Goal: Task Accomplishment & Management: Manage account settings

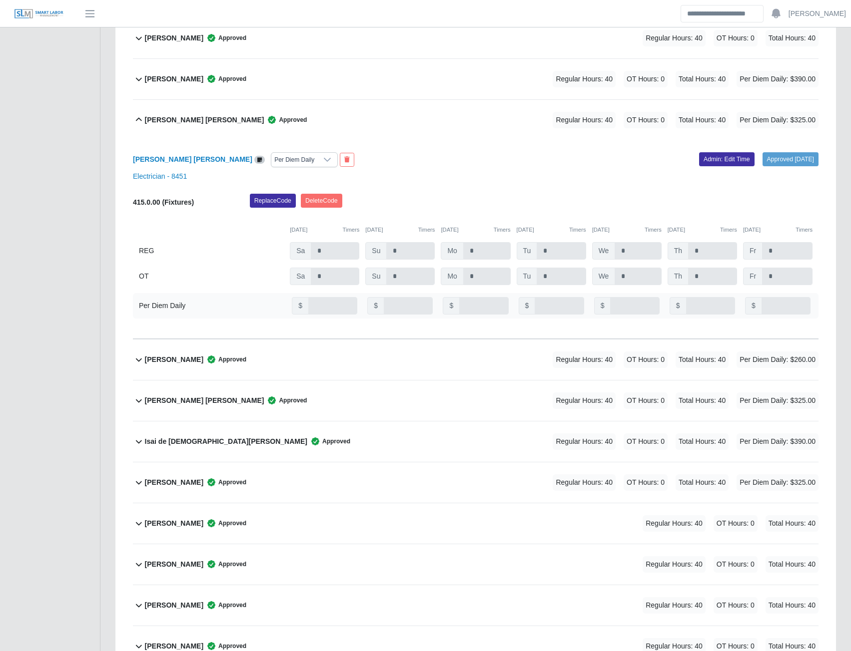
scroll to position [1799, 0]
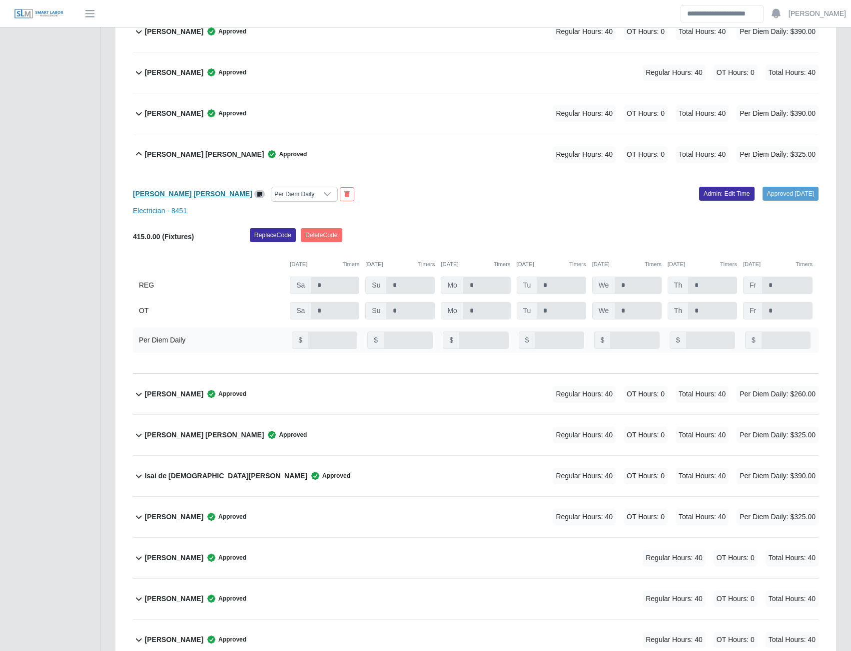
click at [181, 198] on b "Hogler Nehemias Miranda Lopez" at bounding box center [192, 194] width 119 height 8
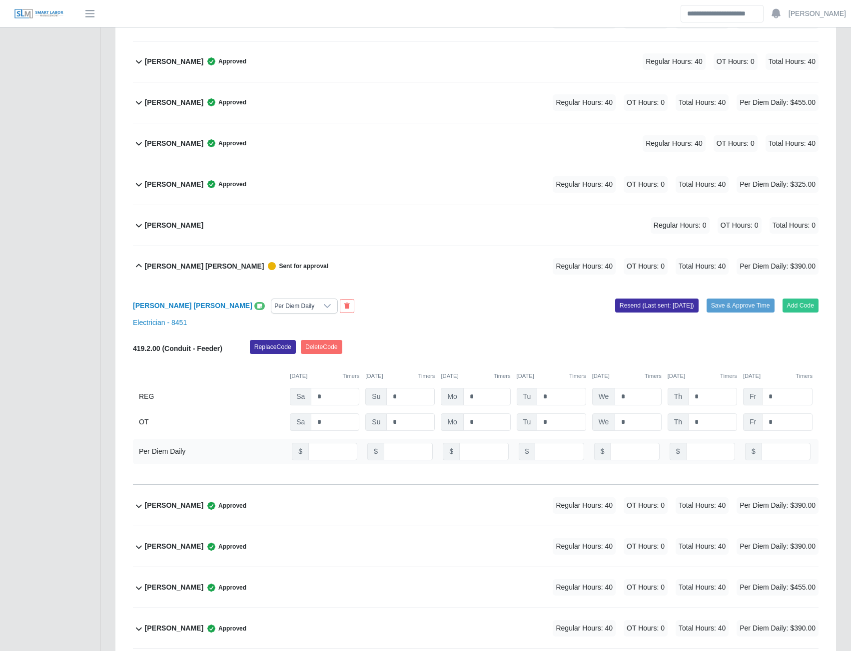
scroll to position [3197, 0]
click at [328, 451] on input "**" at bounding box center [332, 450] width 49 height 17
type input "*"
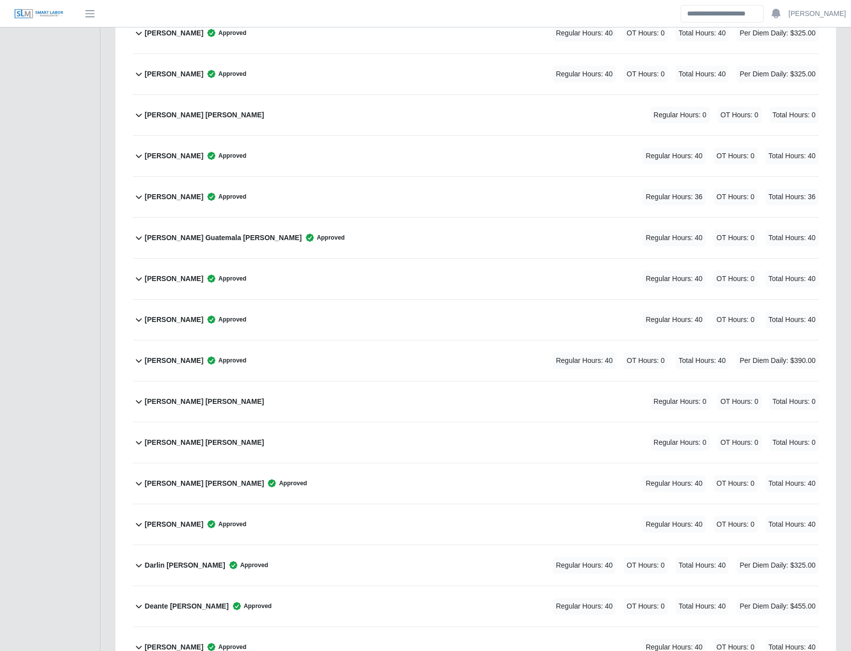
scroll to position [0, 0]
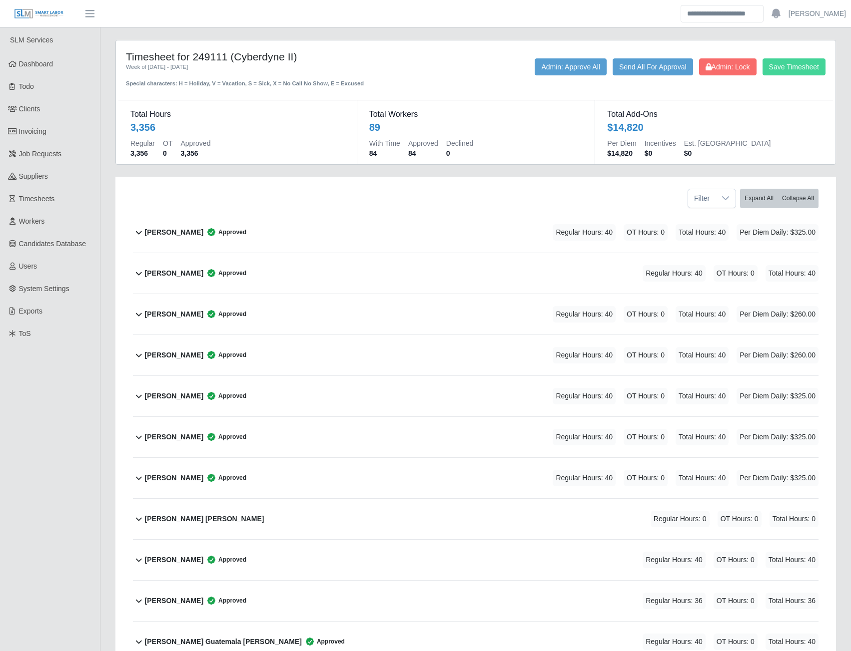
type input "*"
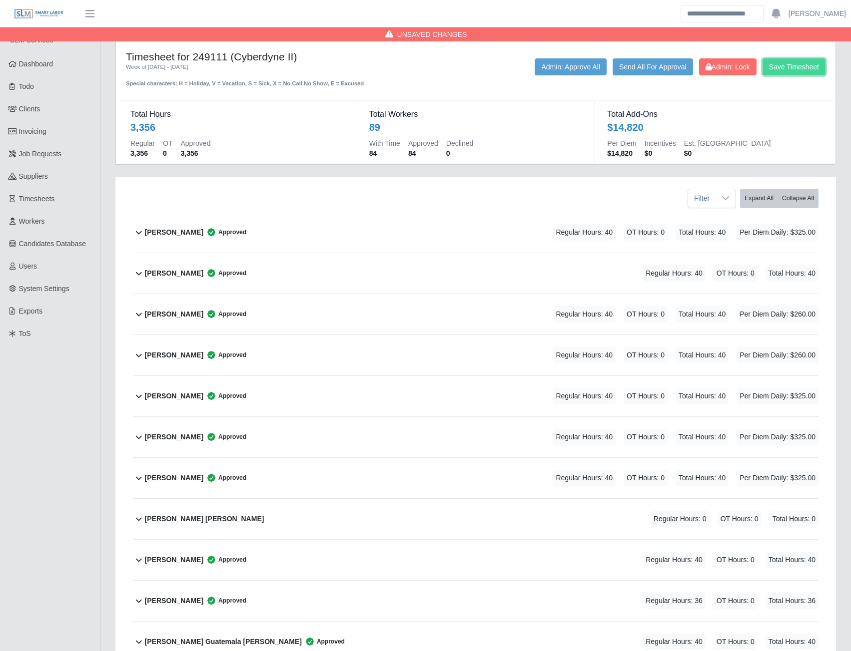
click at [769, 71] on button "Save Timesheet" at bounding box center [793, 66] width 63 height 17
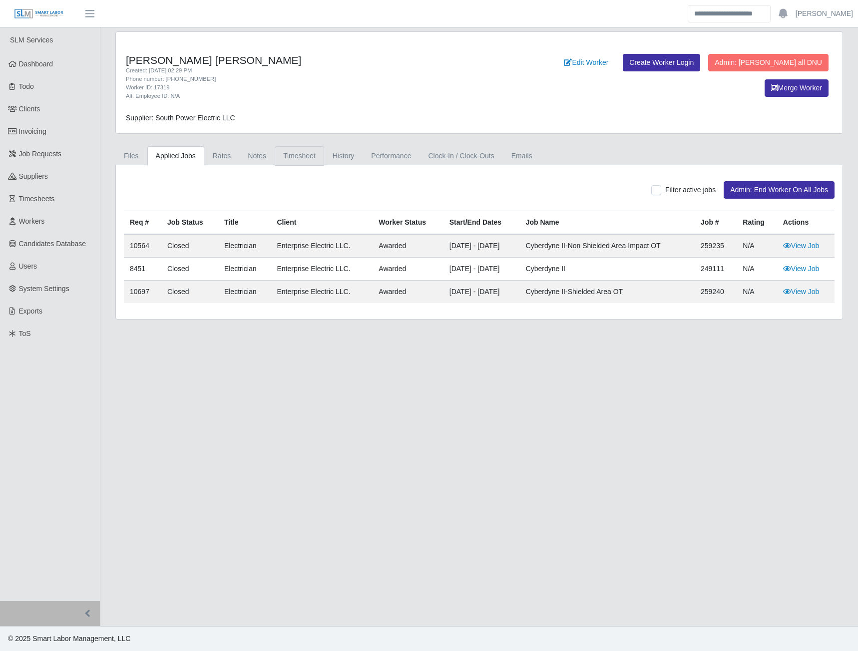
click at [281, 158] on link "Timesheet" at bounding box center [299, 155] width 49 height 19
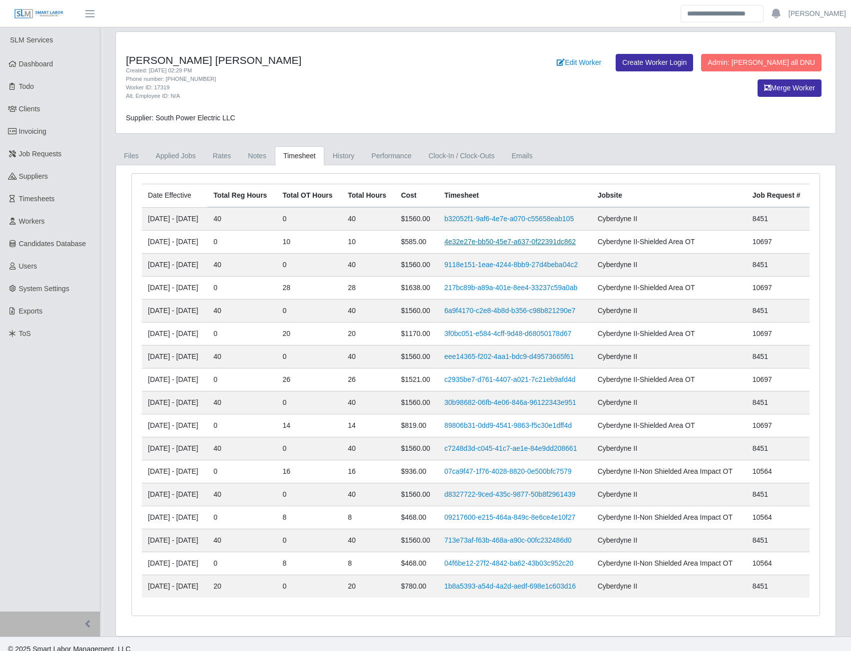
click at [483, 240] on link "4e32e27e-bb50-45e7-a637-0f22391dc862" at bounding box center [509, 242] width 131 height 8
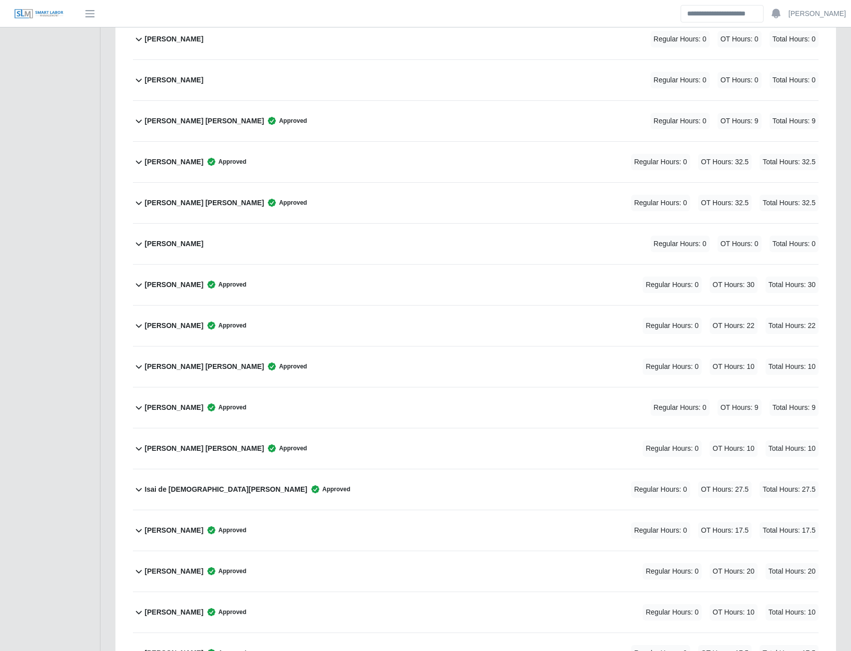
scroll to position [1599, 0]
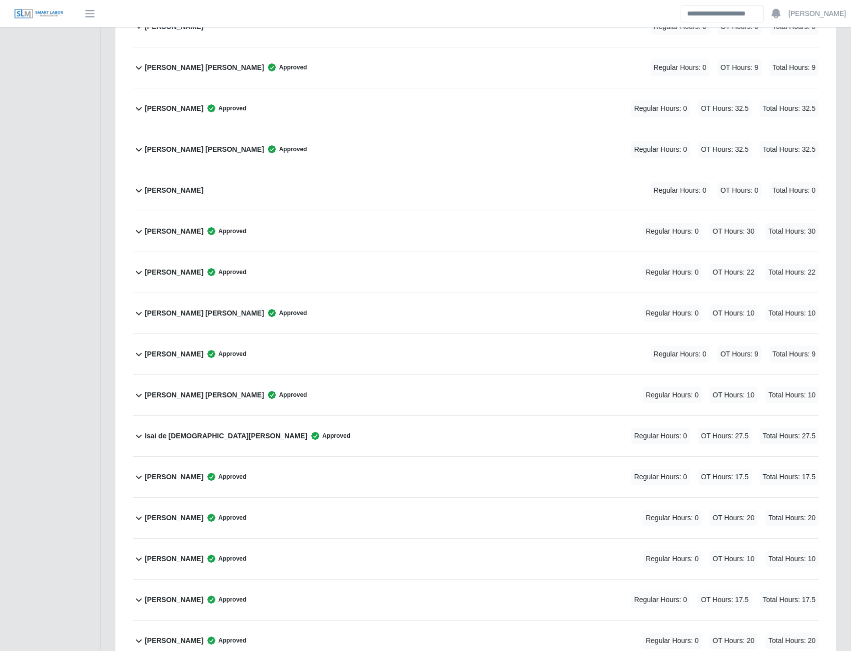
click at [206, 312] on b "Hogler Nehemias Miranda Lopez" at bounding box center [204, 313] width 119 height 10
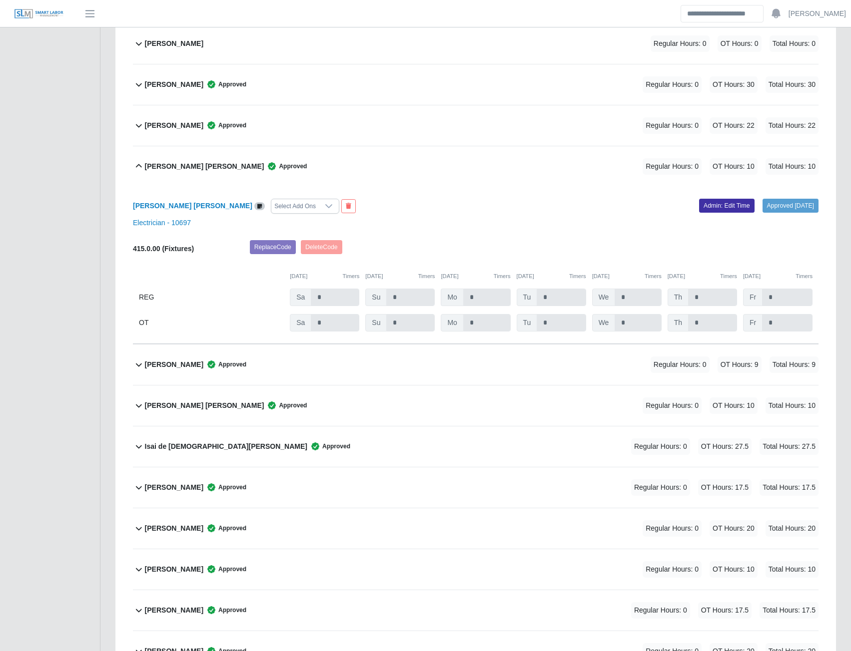
scroll to position [1749, 0]
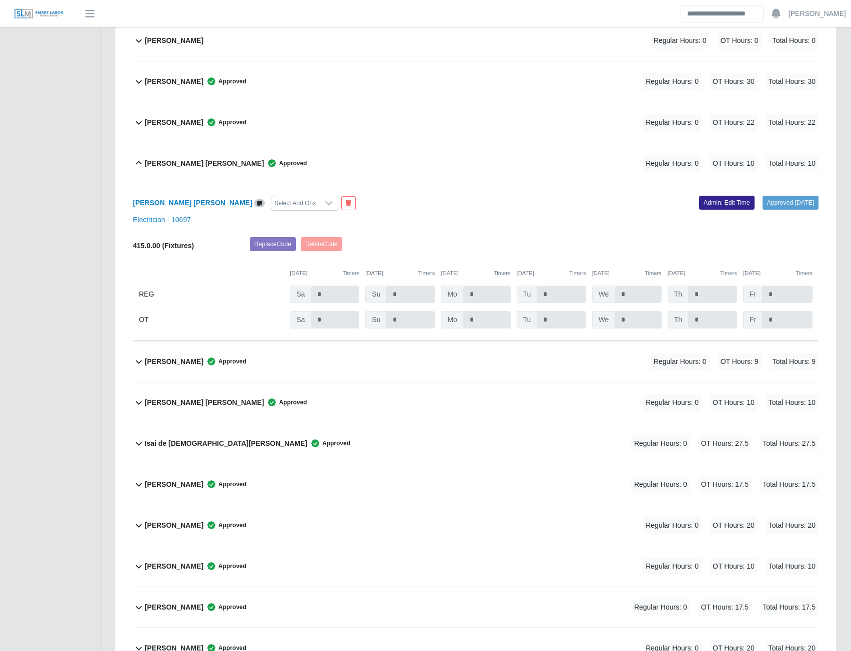
click at [706, 205] on link "Admin: Edit Time" at bounding box center [726, 203] width 55 height 14
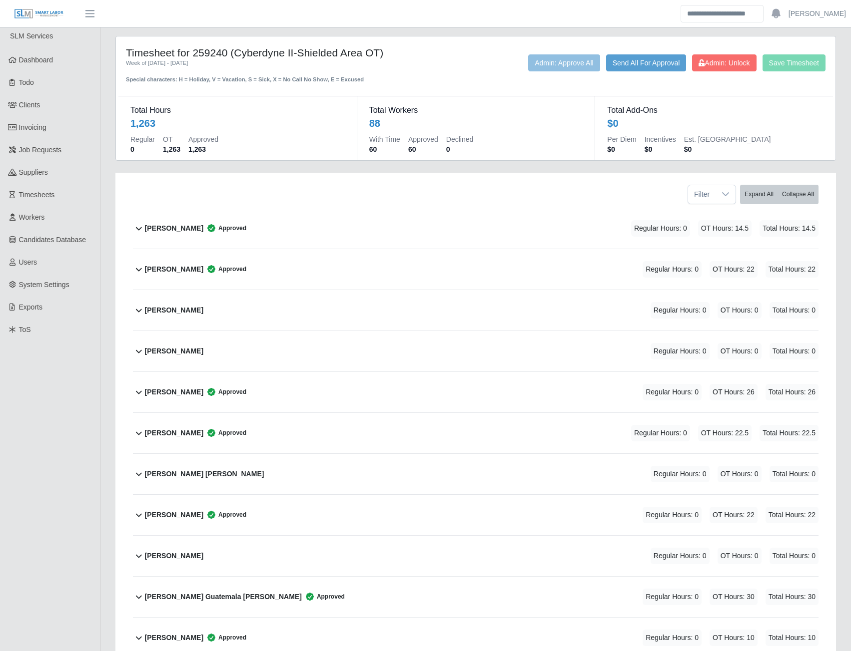
scroll to position [0, 0]
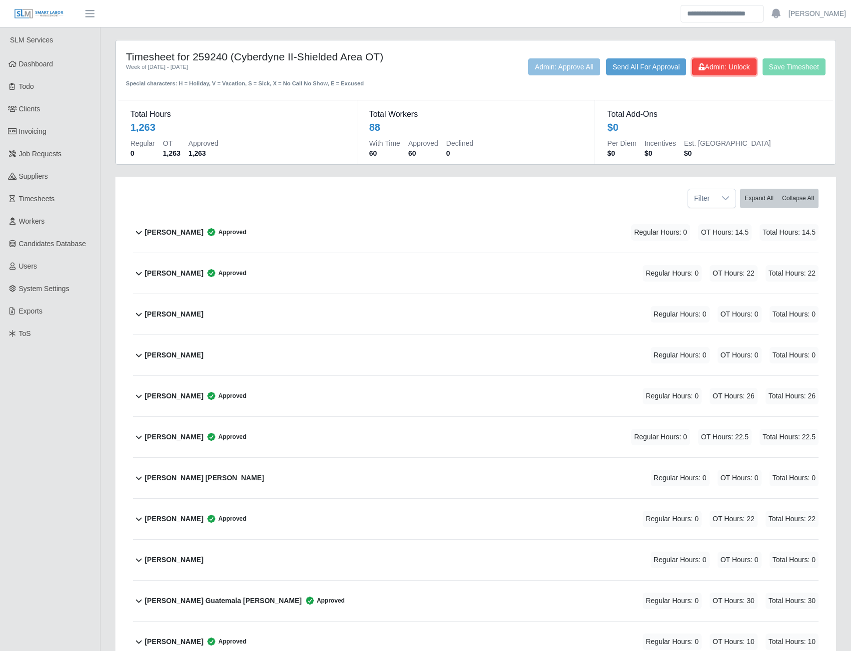
click at [723, 66] on span "Admin: Unlock" at bounding box center [723, 67] width 51 height 8
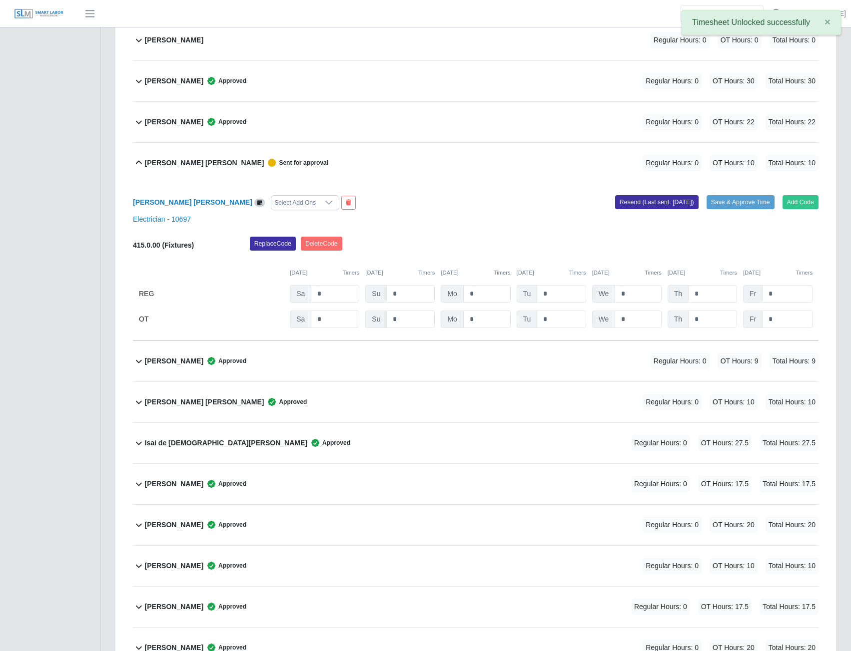
scroll to position [1749, 0]
click at [0, 0] on input "*" at bounding box center [0, 0] width 0 height 0
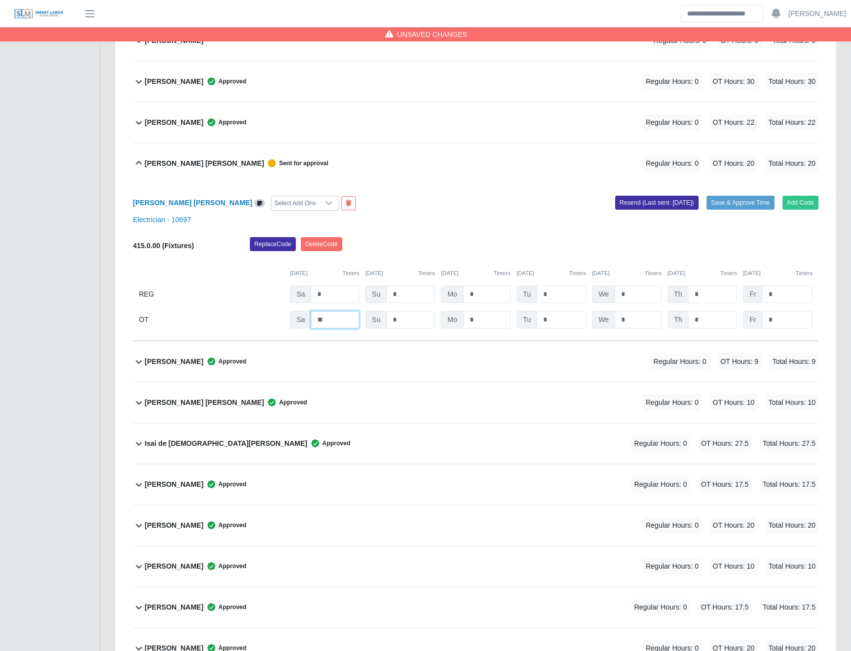
type input "**"
click at [661, 203] on button "Resend (Last sent: 09/02/2025)" at bounding box center [656, 203] width 83 height 14
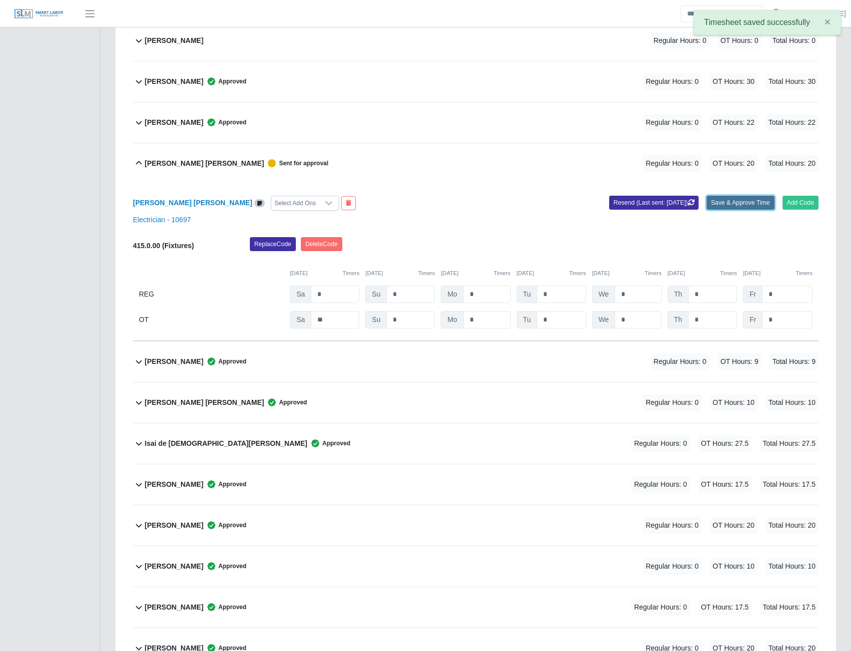
click at [741, 204] on button "Save & Approve Time" at bounding box center [740, 203] width 68 height 14
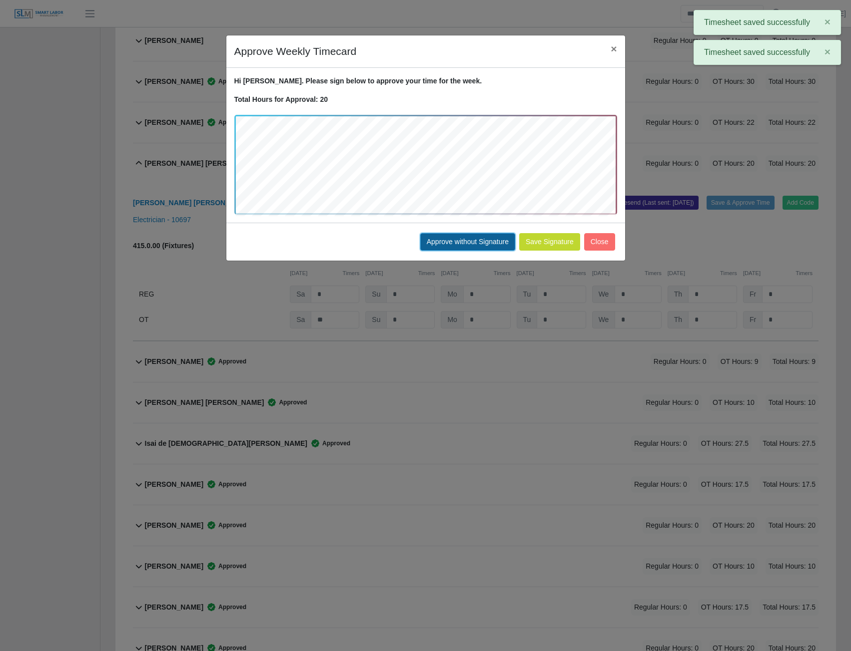
click at [480, 242] on button "Approve without Signature" at bounding box center [467, 241] width 95 height 17
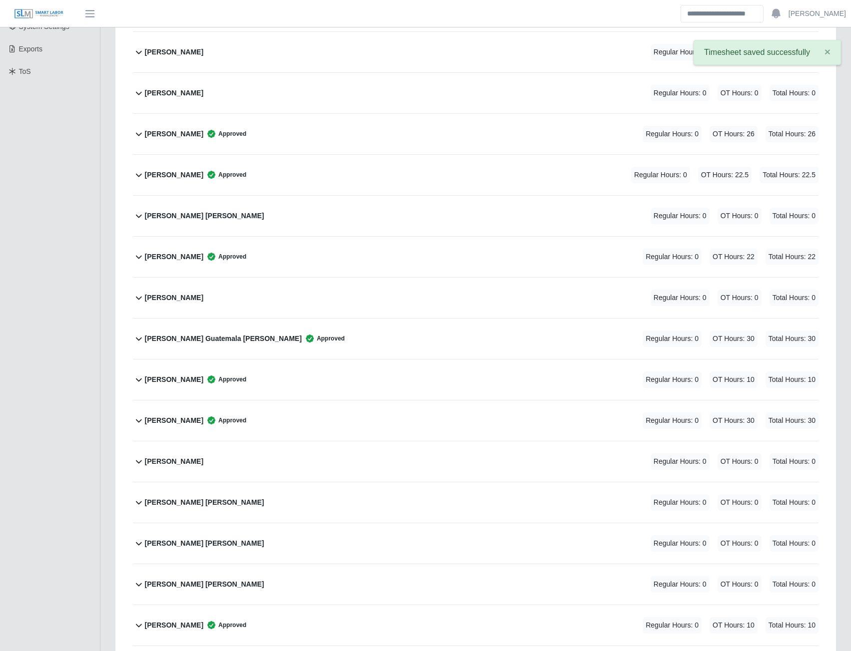
scroll to position [0, 0]
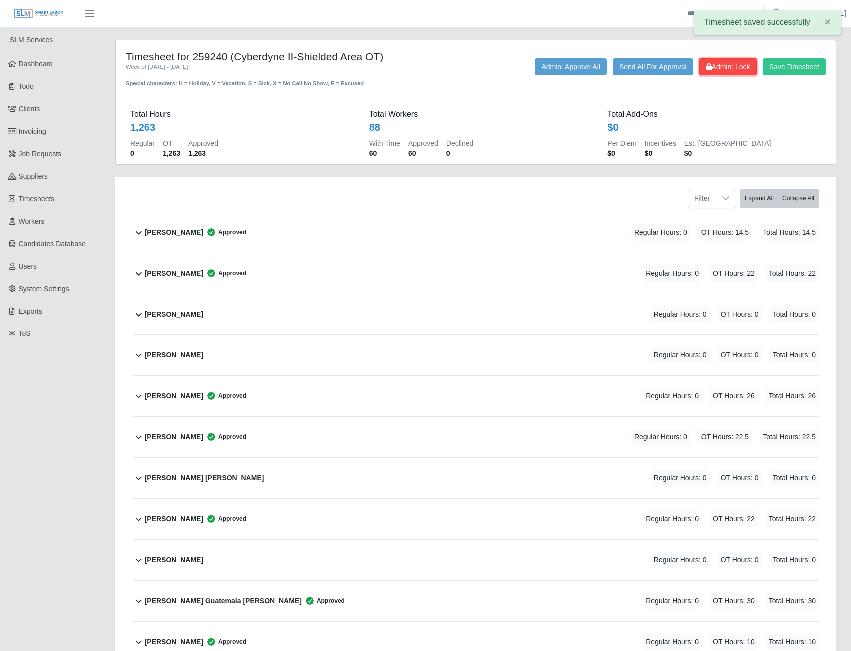
click at [728, 74] on button "Admin: Lock" at bounding box center [727, 66] width 57 height 17
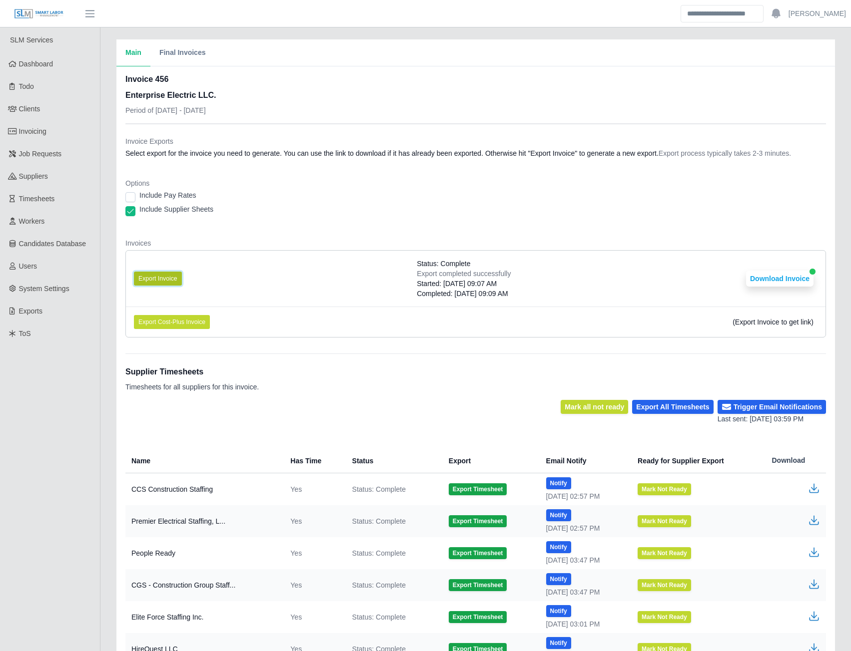
click at [160, 282] on button "Export Invoice" at bounding box center [158, 279] width 48 height 14
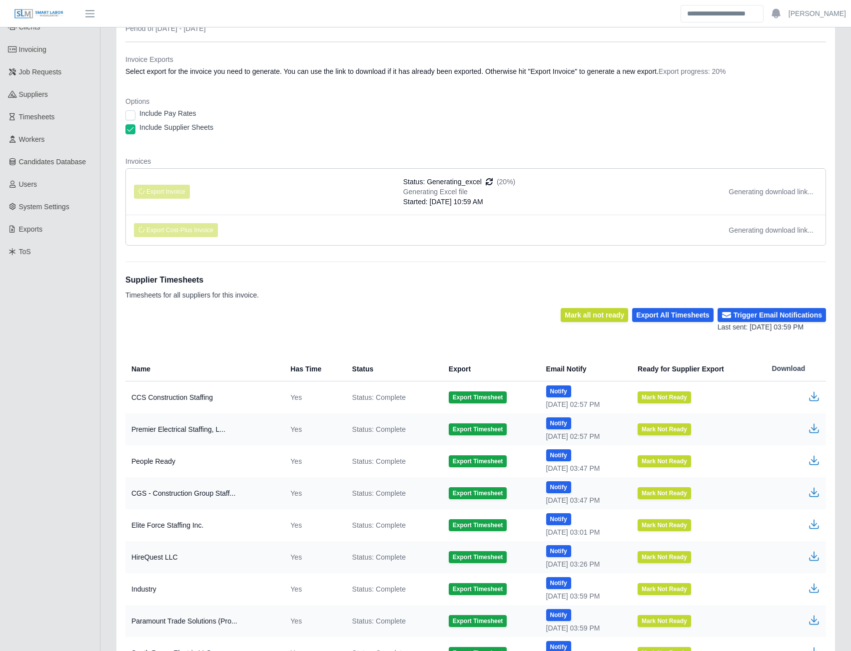
scroll to position [168, 0]
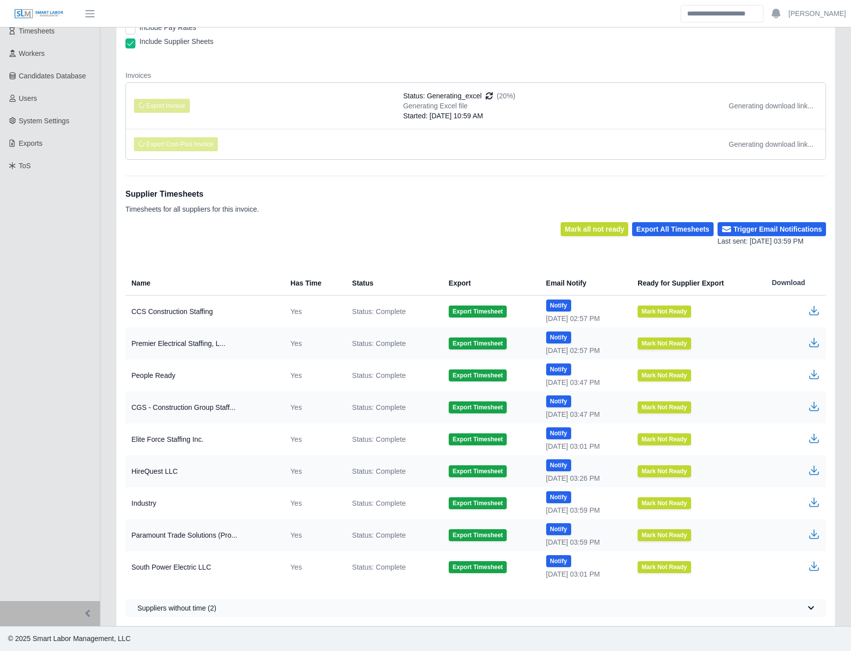
click at [815, 570] on icon "button" at bounding box center [814, 567] width 12 height 12
